Goal: Check status

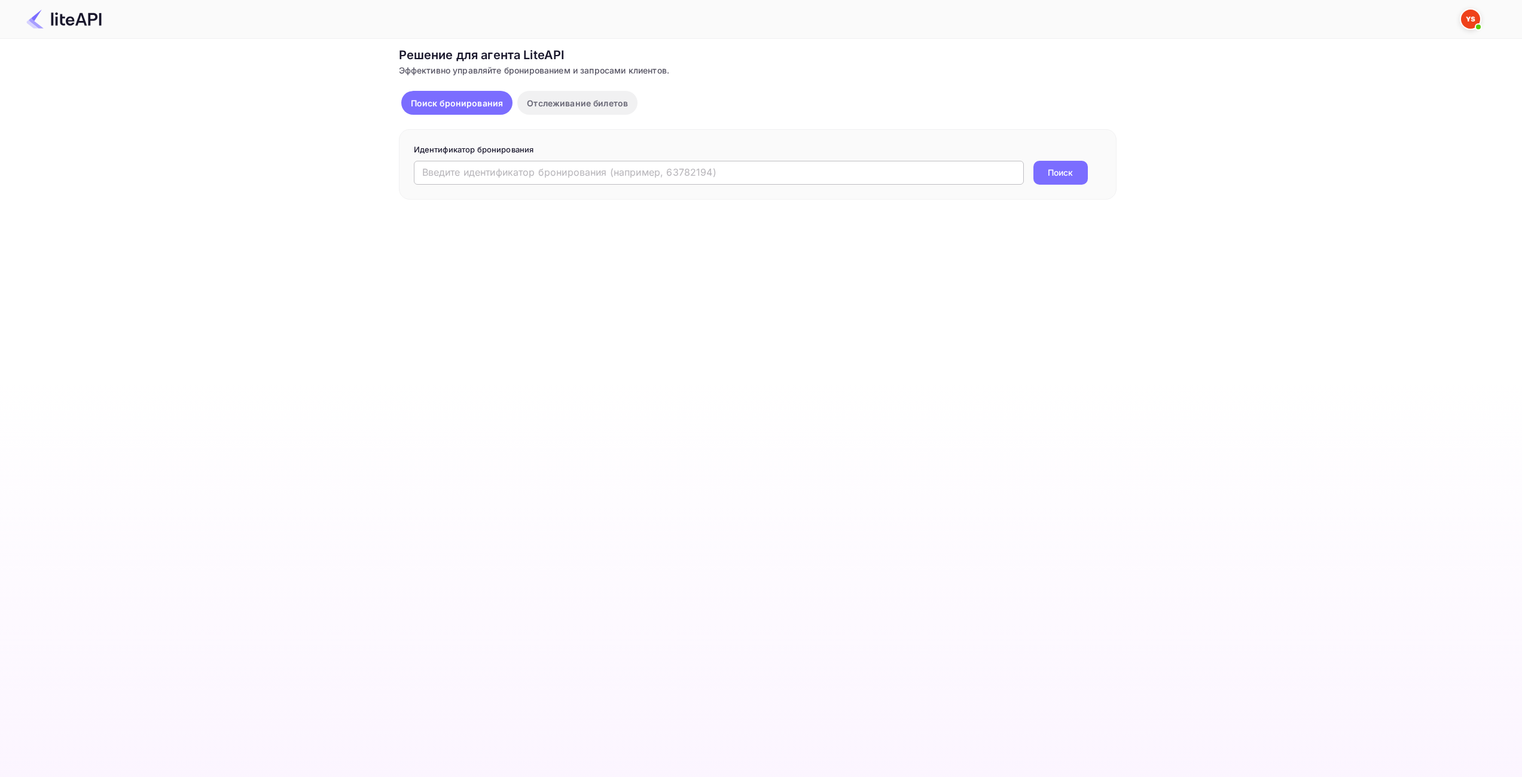
click at [677, 172] on input "text" at bounding box center [719, 173] width 610 height 24
paste input "9089892"
type input "9089892"
click at [1066, 167] on ya-tr-span "Поиск" at bounding box center [1060, 172] width 25 height 13
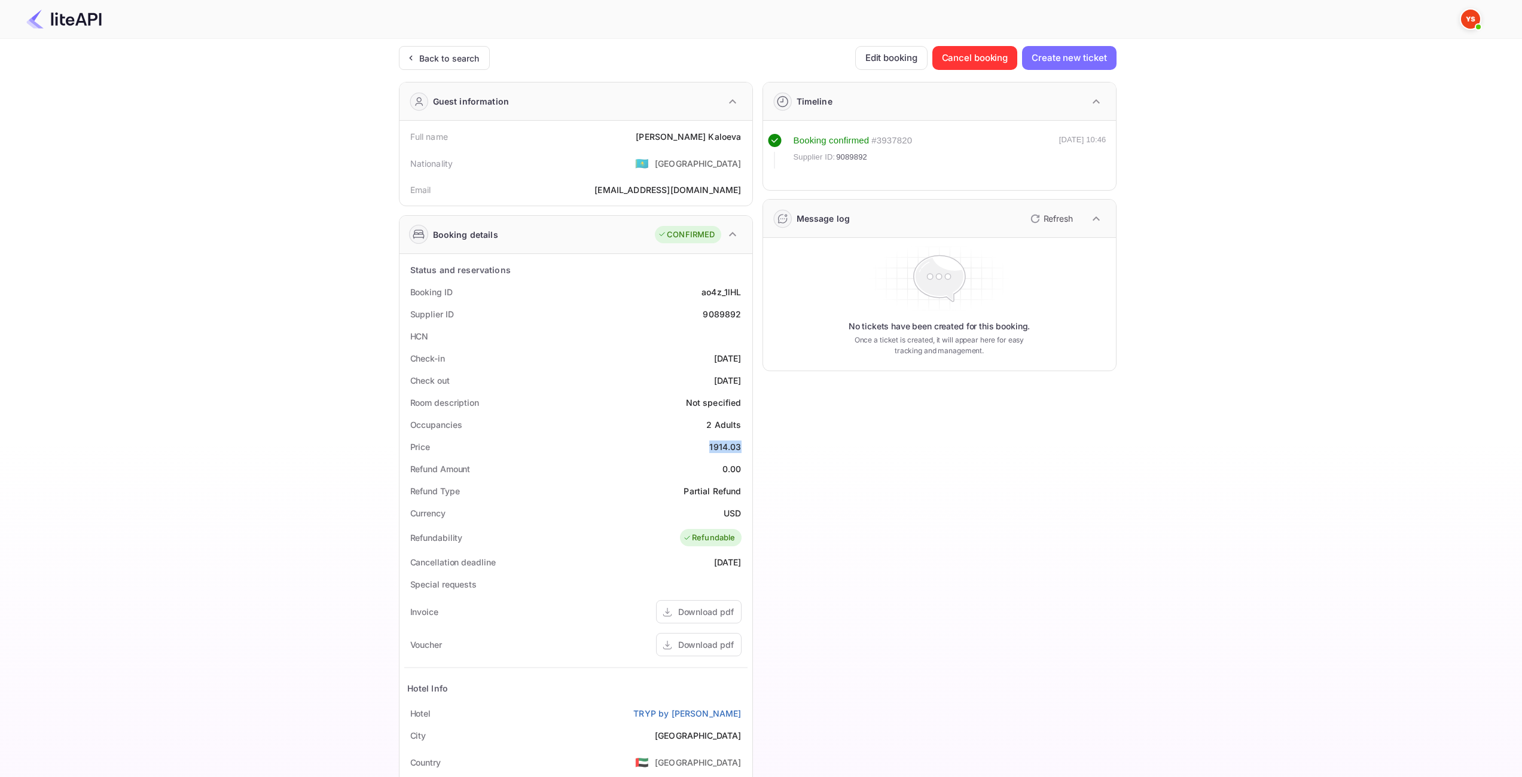
click at [725, 448] on div "1914.03" at bounding box center [725, 447] width 32 height 13
click at [721, 451] on div "1914.03" at bounding box center [725, 447] width 32 height 13
click at [719, 450] on div "1914.03" at bounding box center [725, 447] width 32 height 13
copy div "1914.03"
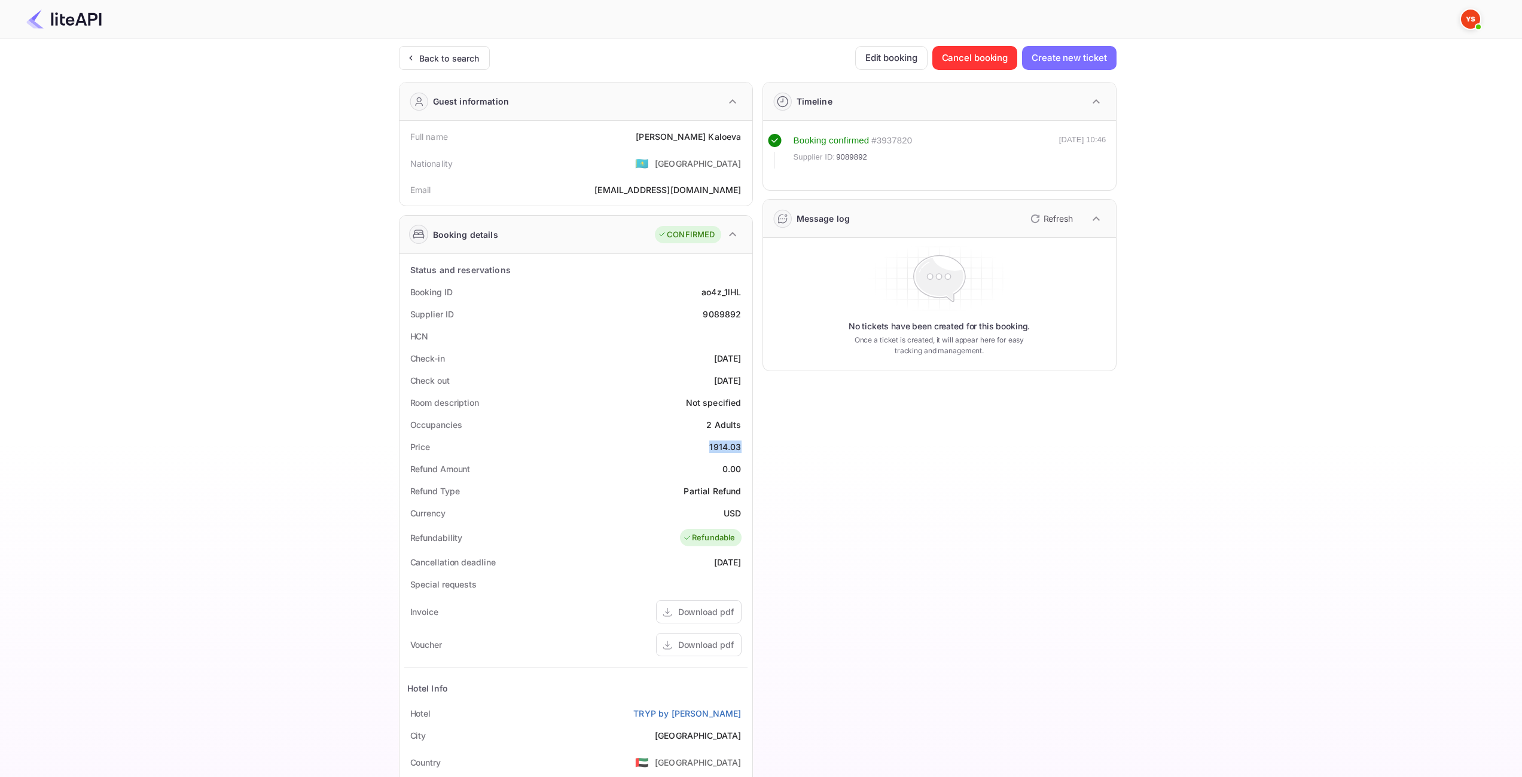
click at [731, 514] on div "USD" at bounding box center [732, 513] width 17 height 13
copy div "USD"
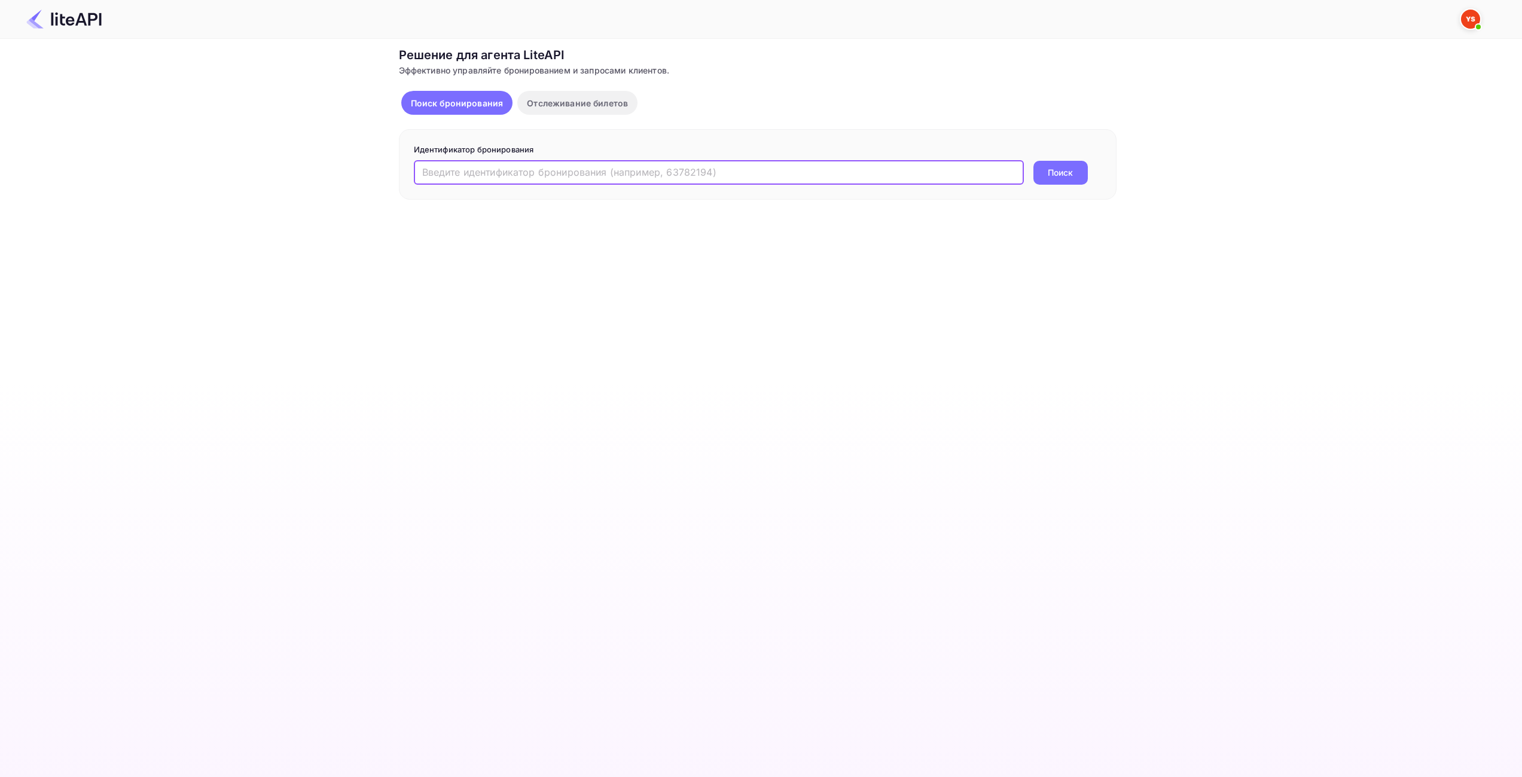
click at [471, 161] on input "text" at bounding box center [719, 173] width 610 height 24
type input "8999617"
click at [1063, 166] on ya-tr-span "Поиск" at bounding box center [1060, 172] width 25 height 13
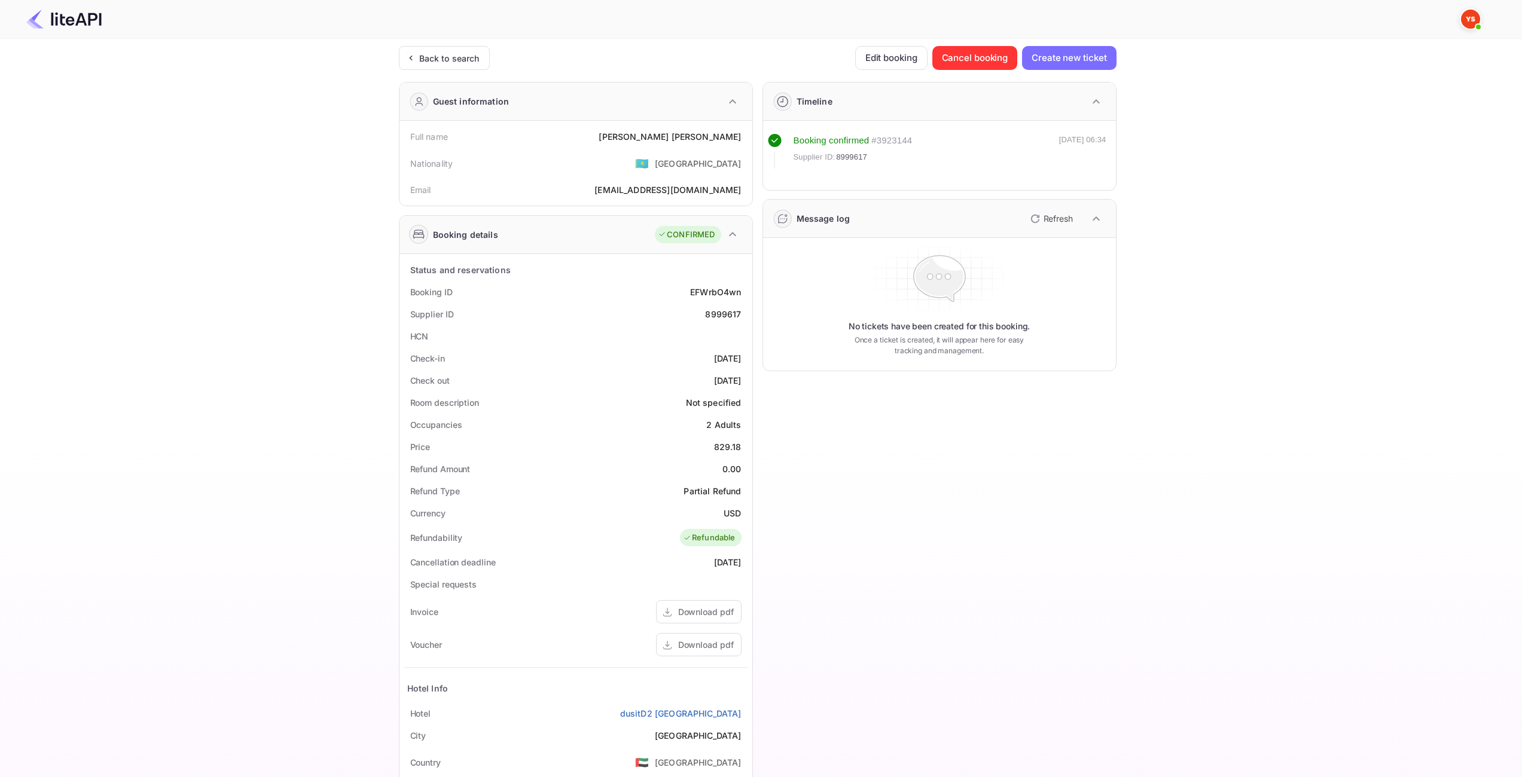
click at [729, 446] on div "829.18" at bounding box center [728, 447] width 28 height 13
copy div "829.18"
click at [727, 512] on div "USD" at bounding box center [732, 513] width 17 height 13
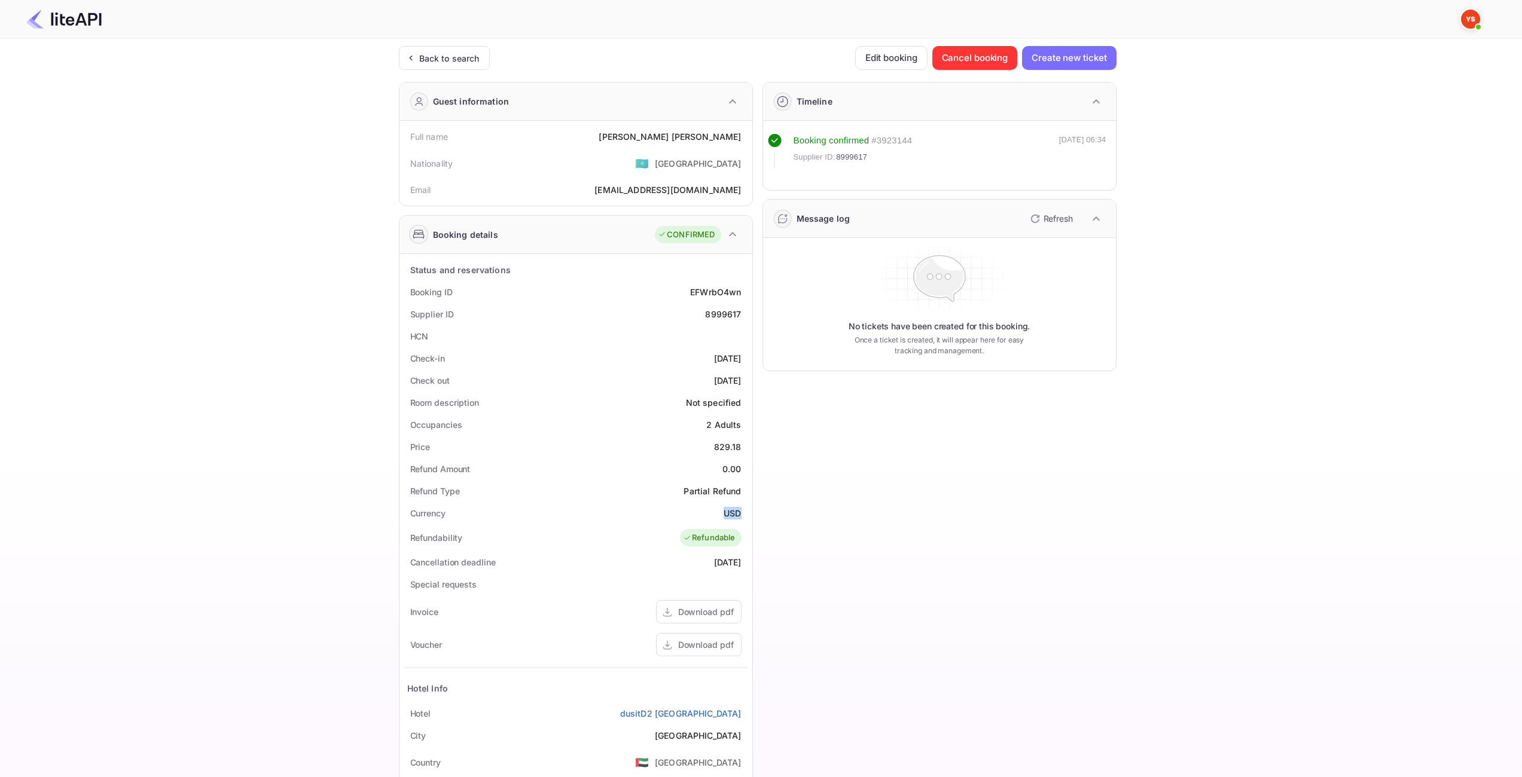
copy div "USD"
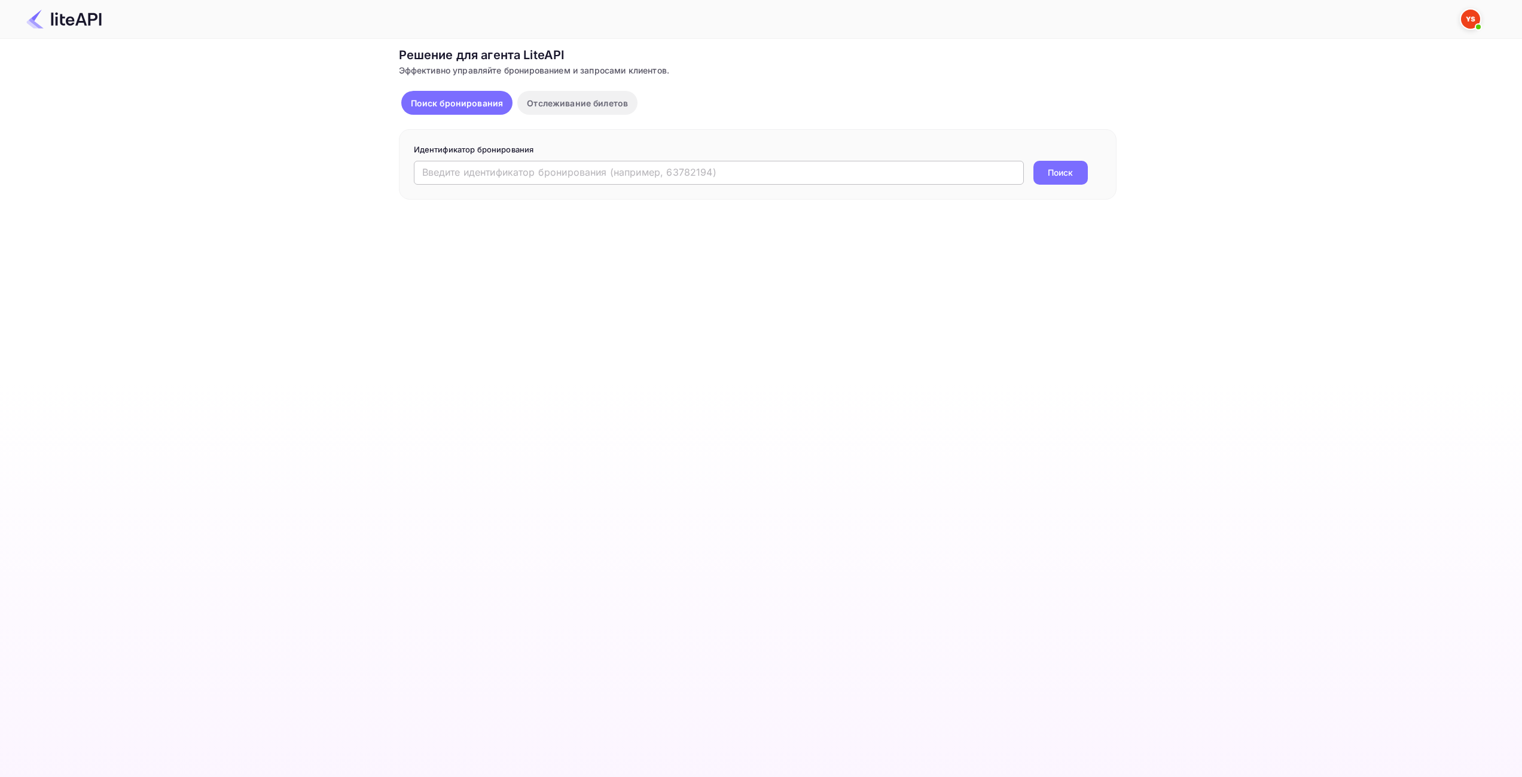
click at [704, 172] on input "text" at bounding box center [719, 173] width 610 height 24
paste input "8999745"
type input "8999745"
click at [1047, 169] on button "Поиск" at bounding box center [1060, 173] width 54 height 24
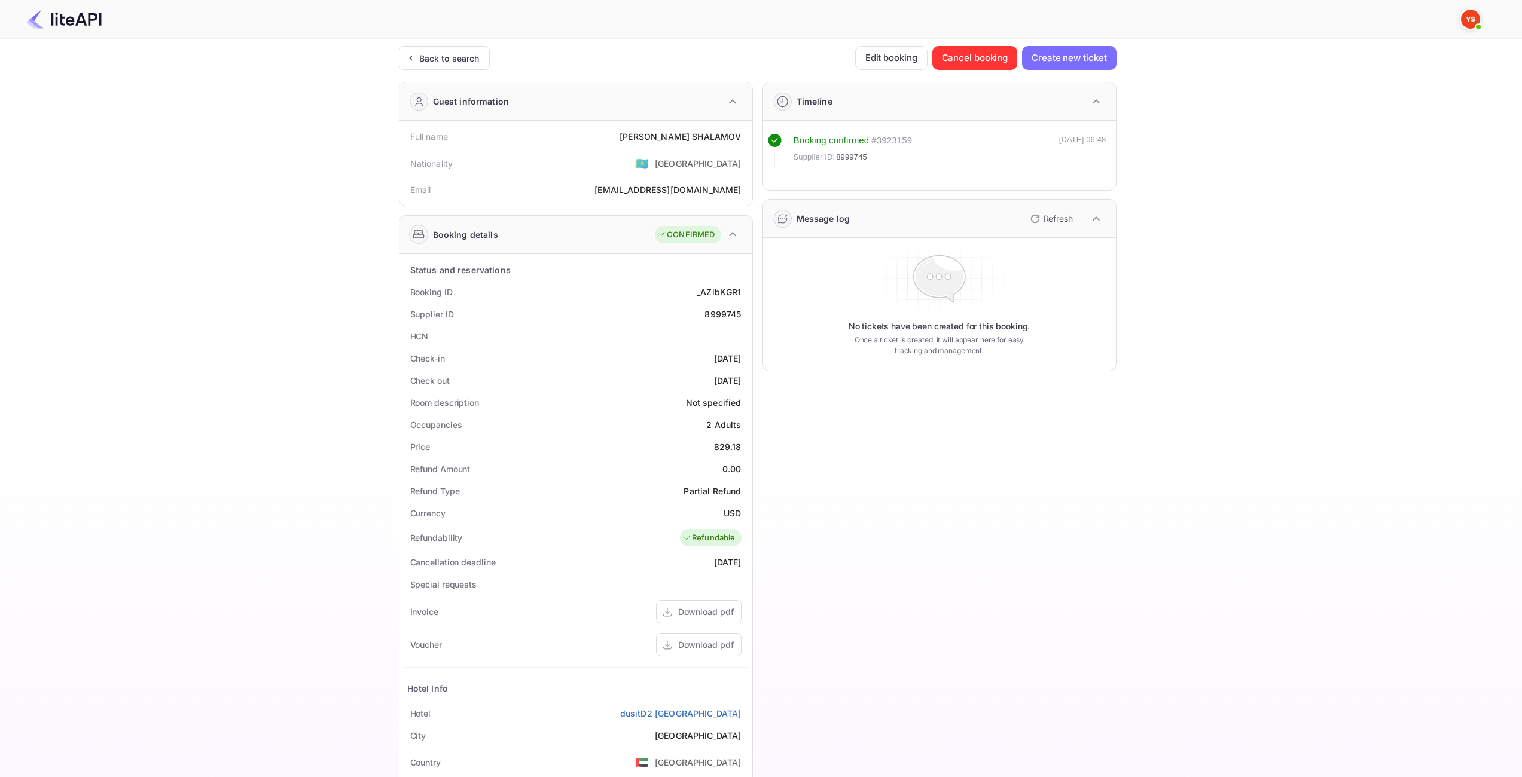
click at [727, 447] on div "829.18" at bounding box center [728, 447] width 28 height 13
copy div "829.18"
click at [730, 517] on div "USD" at bounding box center [732, 513] width 17 height 13
click at [729, 517] on div "USD" at bounding box center [732, 513] width 17 height 13
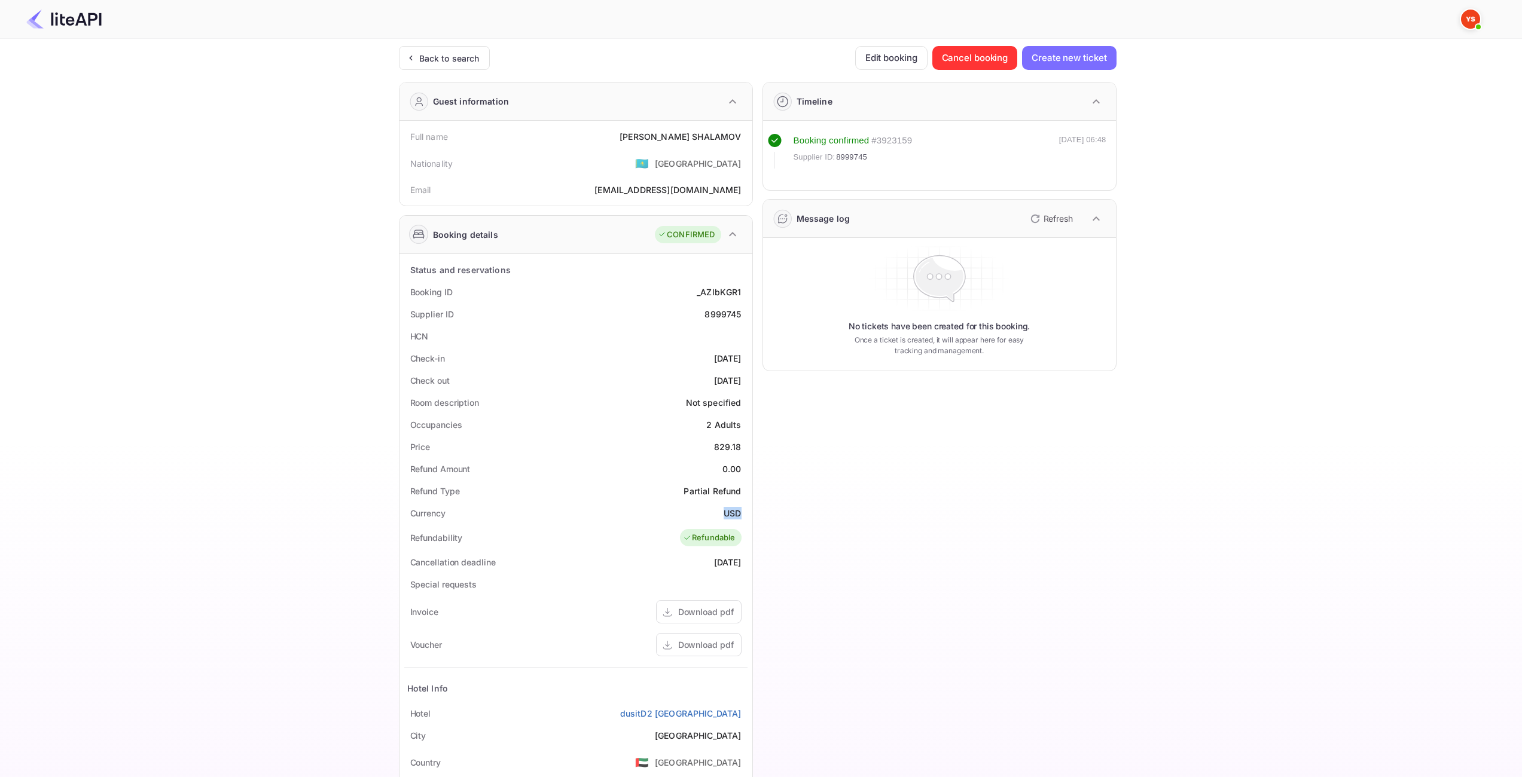
copy div "USD"
